Goal: Information Seeking & Learning: Learn about a topic

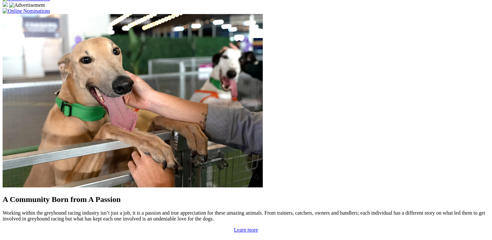
scroll to position [488, 0]
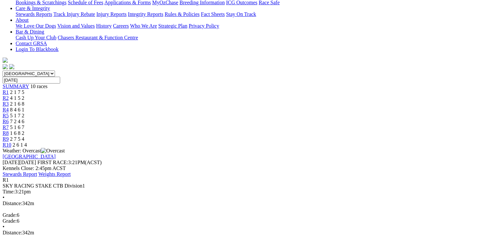
scroll to position [130, 0]
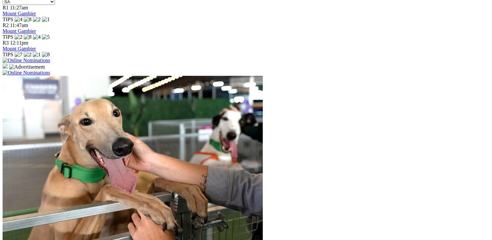
scroll to position [488, 0]
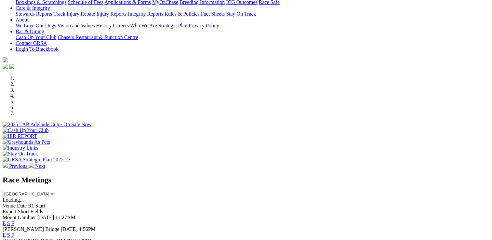
scroll to position [228, 0]
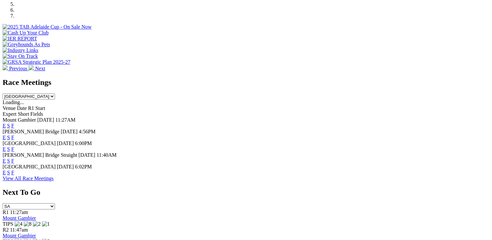
click at [14, 146] on link "F" at bounding box center [12, 149] width 3 height 6
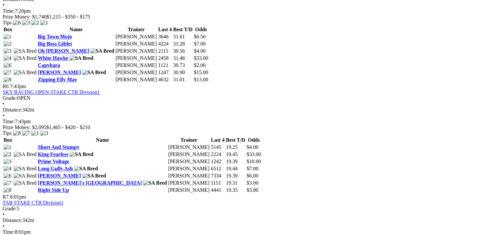
scroll to position [781, 0]
